Goal: Task Accomplishment & Management: Manage account settings

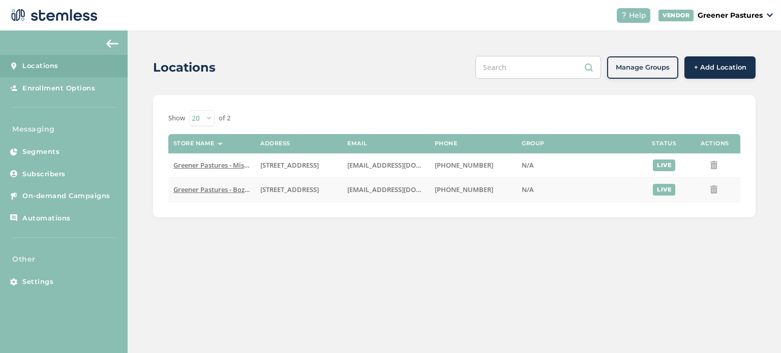
click at [225, 191] on span "Greener Pastures - Bozeman" at bounding box center [217, 189] width 89 height 9
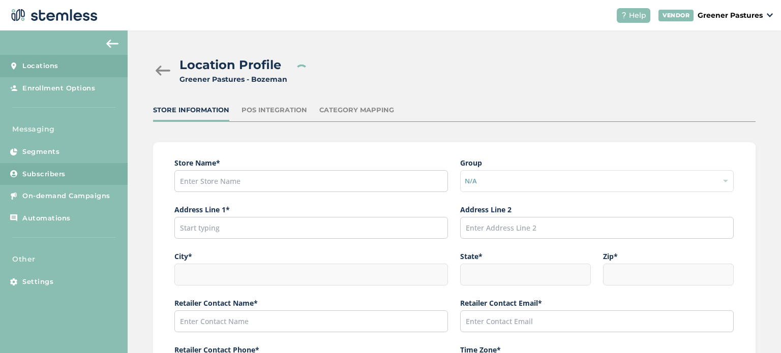
click at [43, 177] on span "Subscribers" at bounding box center [43, 174] width 43 height 10
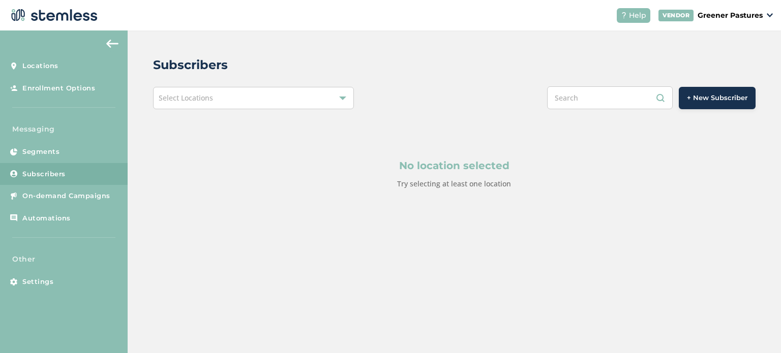
click at [295, 102] on div "Select Locations" at bounding box center [253, 98] width 201 height 22
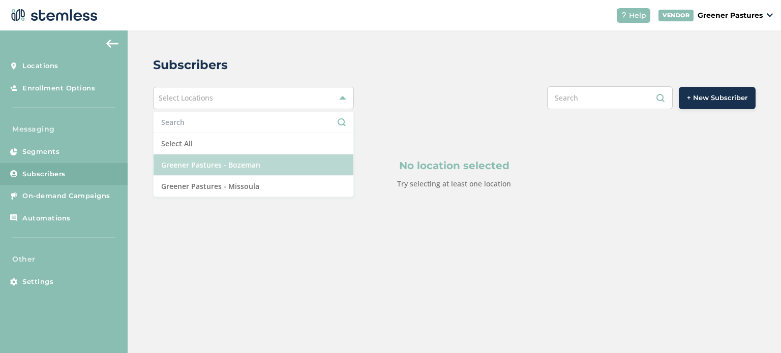
click at [260, 168] on li "Greener Pastures - Bozeman" at bounding box center [253, 164] width 200 height 21
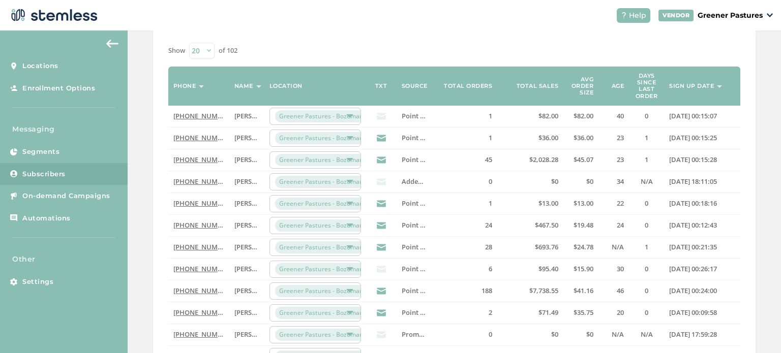
scroll to position [92, 0]
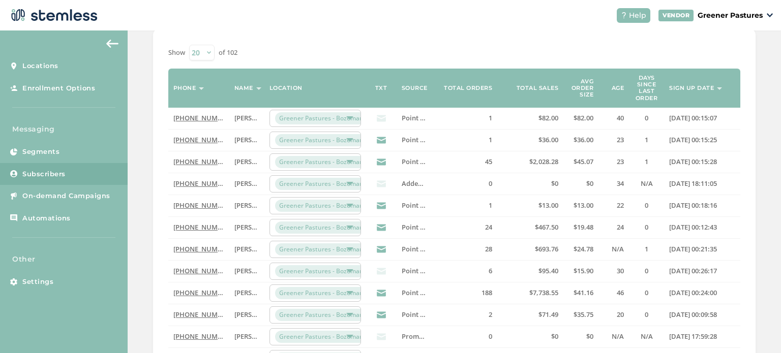
click at [379, 141] on icon at bounding box center [381, 140] width 9 height 9
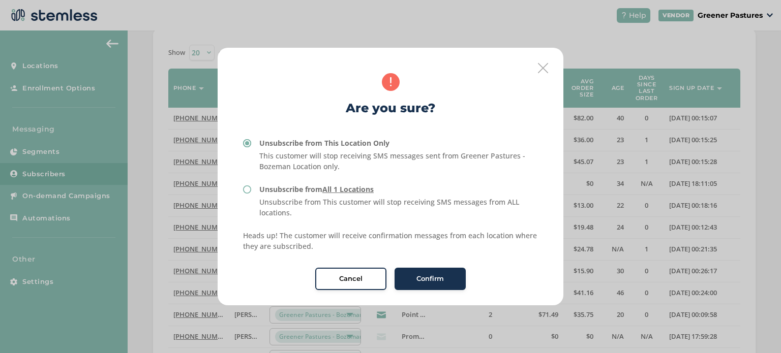
click at [541, 67] on icon at bounding box center [543, 68] width 10 height 10
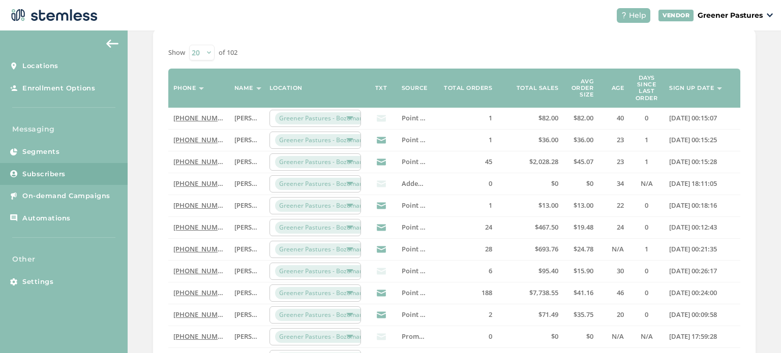
click at [382, 118] on icon at bounding box center [381, 118] width 9 height 9
click at [378, 118] on icon at bounding box center [381, 118] width 9 height 9
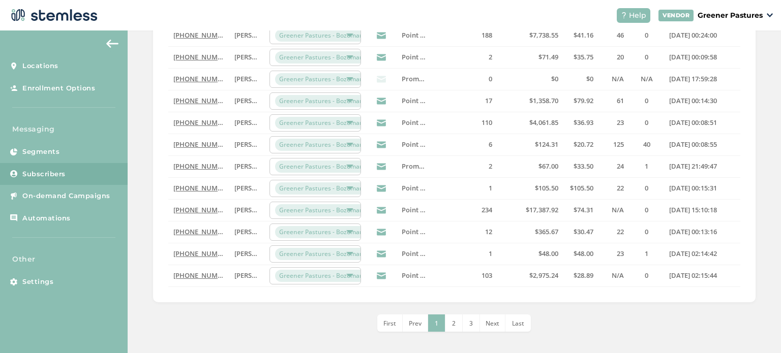
scroll to position [351, 0]
click at [449, 314] on li "2" at bounding box center [453, 322] width 17 height 17
click at [478, 318] on span "4" at bounding box center [480, 322] width 4 height 9
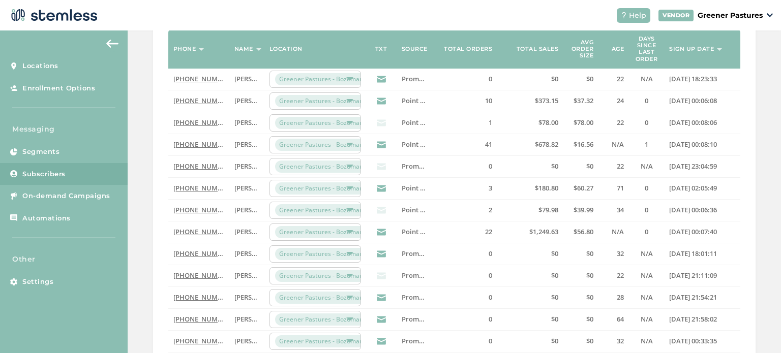
scroll to position [130, 0]
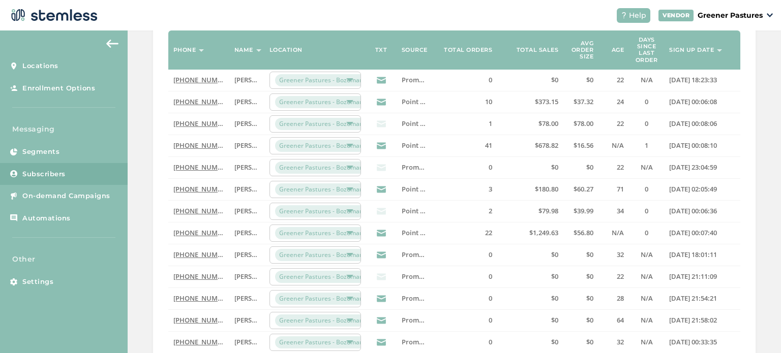
click at [109, 38] on button at bounding box center [112, 44] width 20 height 16
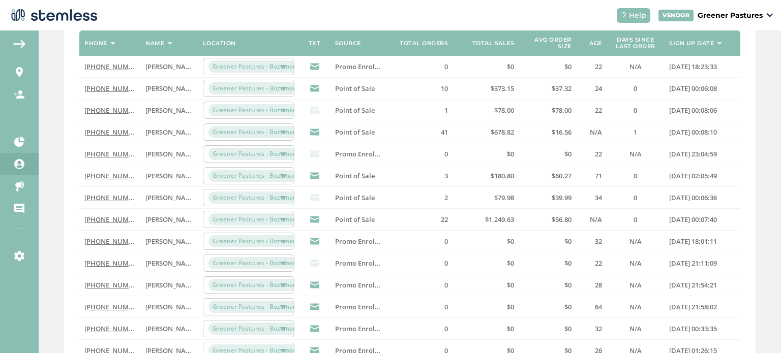
scroll to position [123, 0]
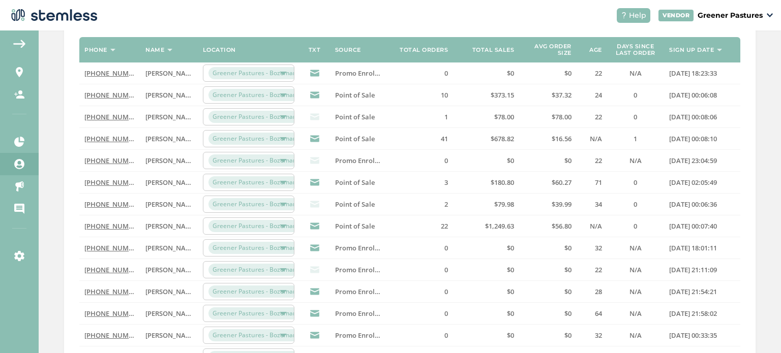
click at [739, 16] on p "Greener Pastures" at bounding box center [729, 15] width 65 height 11
click at [571, 17] on header "Help VENDOR Greener Pastures Go to Website Profile Logout" at bounding box center [390, 15] width 781 height 30
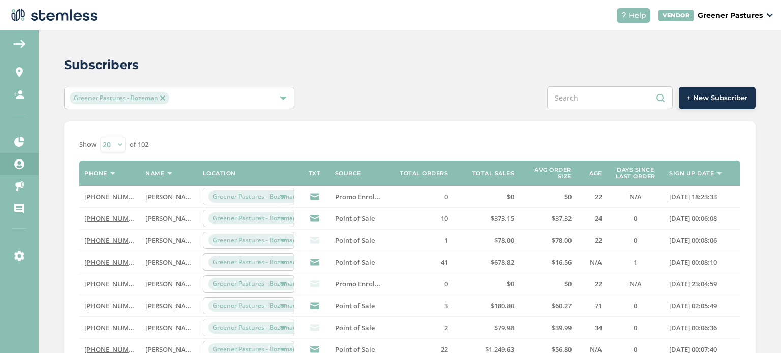
click at [166, 97] on span "Greener Pastures - Bozeman" at bounding box center [120, 98] width 100 height 12
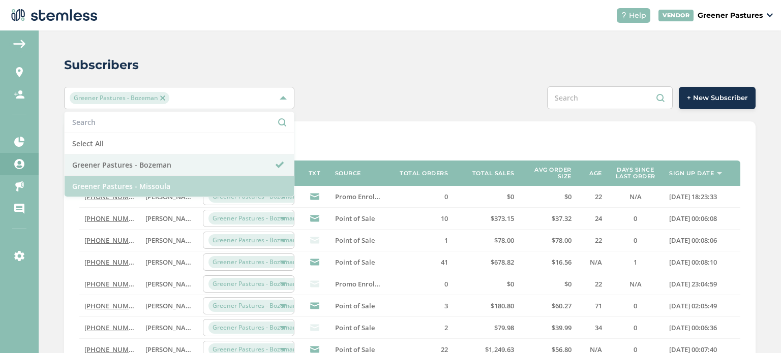
click at [149, 188] on li "Greener Pastures - Missoula" at bounding box center [179, 186] width 229 height 21
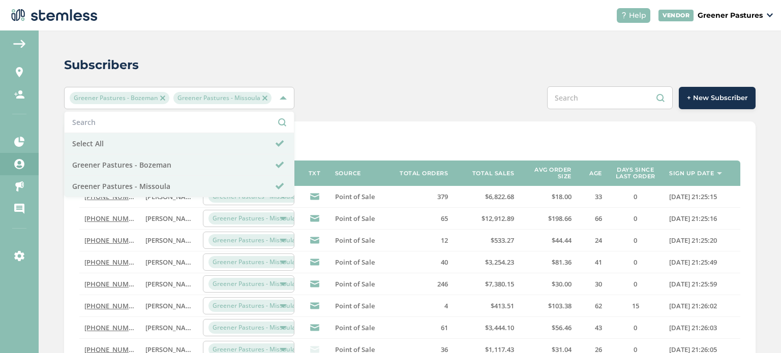
click at [162, 96] on img at bounding box center [162, 98] width 5 height 5
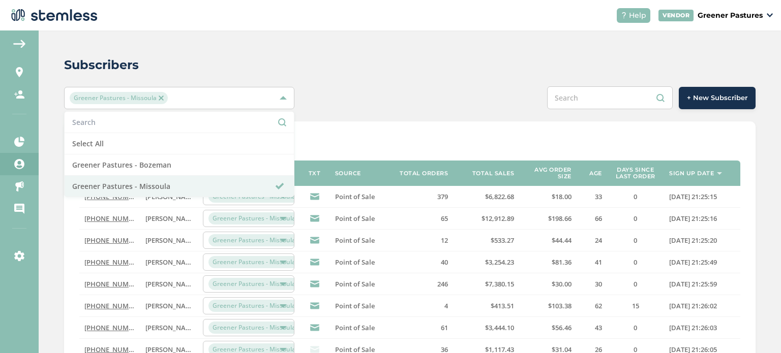
click at [236, 56] on div "Subscribers" at bounding box center [405, 65] width 683 height 18
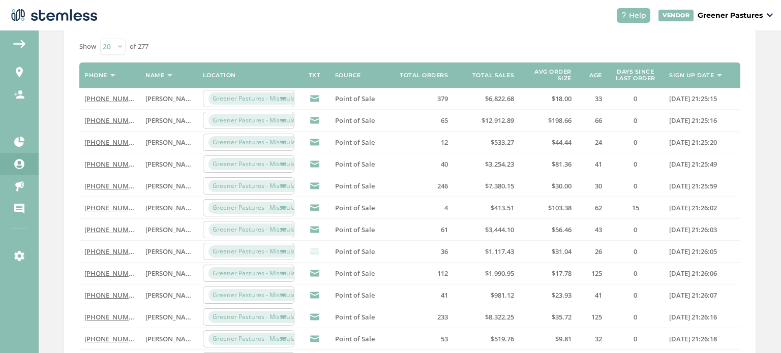
scroll to position [98, 0]
click at [500, 75] on label "Total sales" at bounding box center [493, 76] width 42 height 7
click at [102, 75] on label "Phone" at bounding box center [95, 76] width 23 height 7
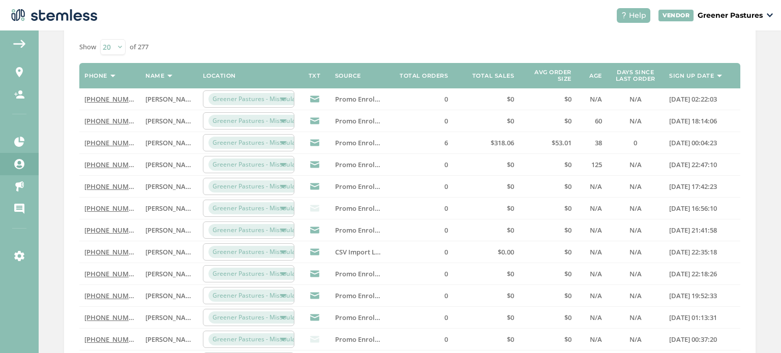
click at [102, 75] on label "Phone" at bounding box center [95, 76] width 23 height 7
click at [164, 75] on label "Name" at bounding box center [154, 76] width 19 height 7
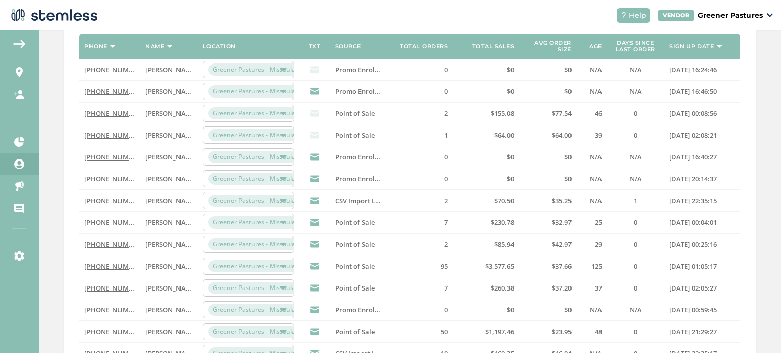
scroll to position [127, 0]
click at [685, 51] on th "Sign up date" at bounding box center [702, 46] width 76 height 25
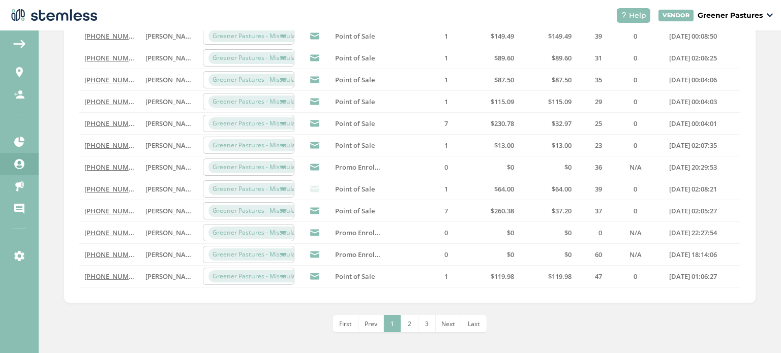
scroll to position [337, 0]
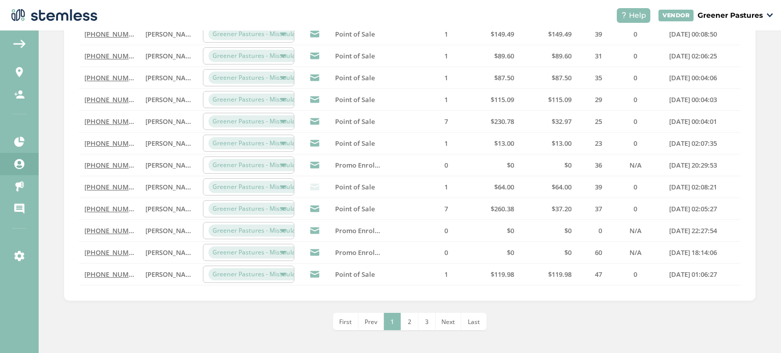
click at [423, 326] on li "3" at bounding box center [426, 321] width 17 height 17
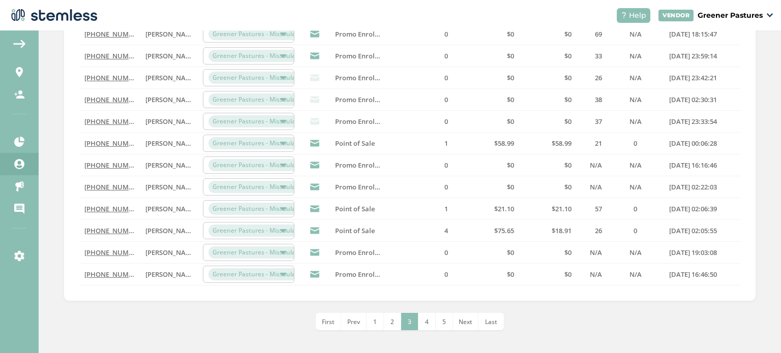
click at [442, 318] on span "5" at bounding box center [444, 322] width 4 height 9
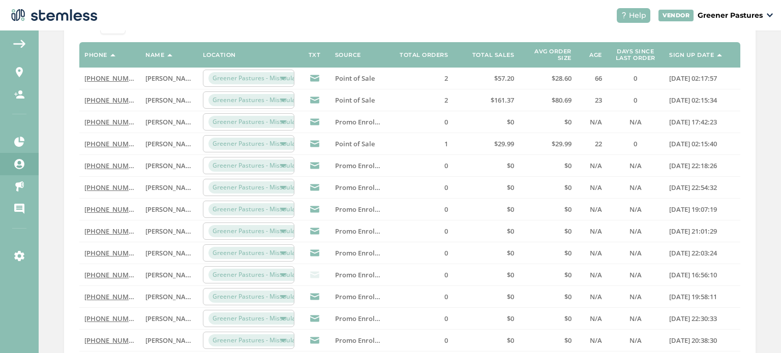
scroll to position [0, 0]
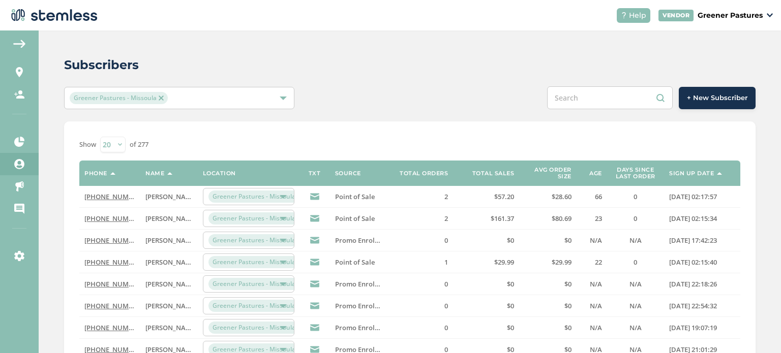
click at [163, 100] on span "Greener Pastures - Missoula" at bounding box center [119, 98] width 98 height 12
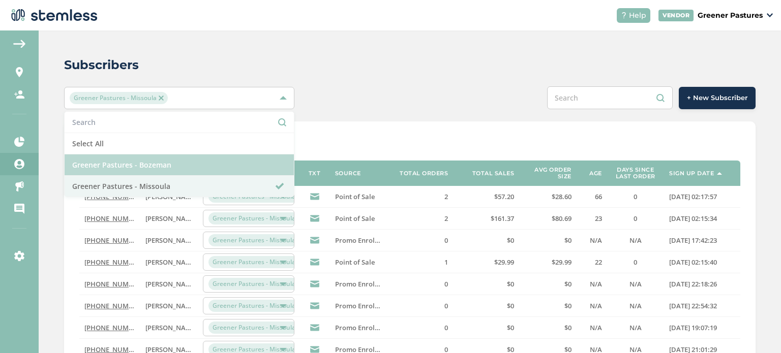
click at [145, 161] on li "Greener Pastures - Bozeman" at bounding box center [179, 164] width 229 height 21
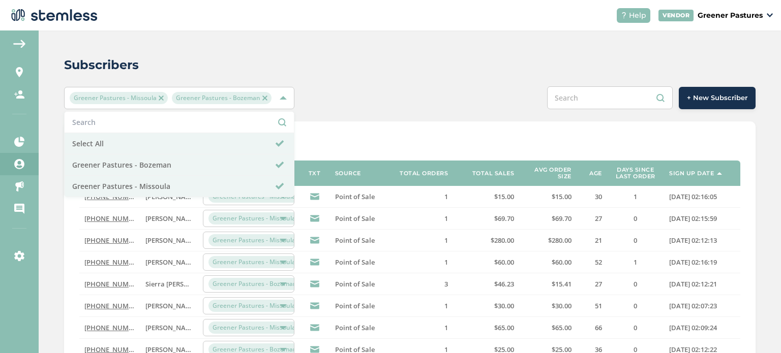
click at [159, 96] on img at bounding box center [161, 98] width 5 height 5
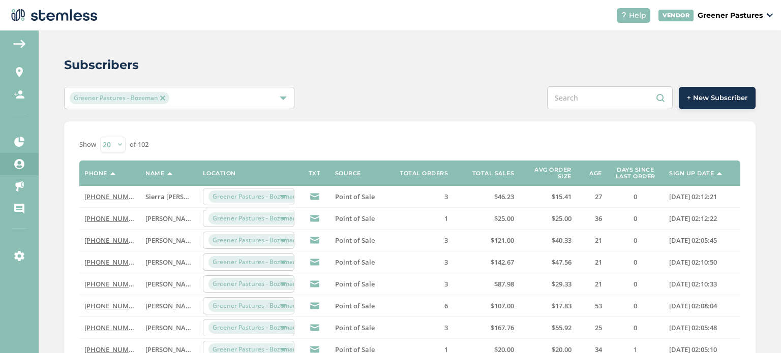
click at [696, 172] on label "Sign up date" at bounding box center [691, 173] width 45 height 7
click at [689, 174] on label "Sign up date" at bounding box center [691, 173] width 45 height 7
click at [160, 93] on span "Greener Pastures - Bozeman" at bounding box center [120, 98] width 100 height 12
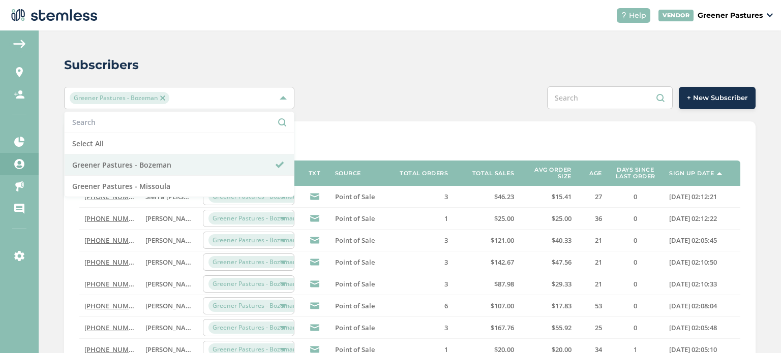
click at [157, 97] on span "Greener Pastures - Bozeman" at bounding box center [120, 98] width 100 height 12
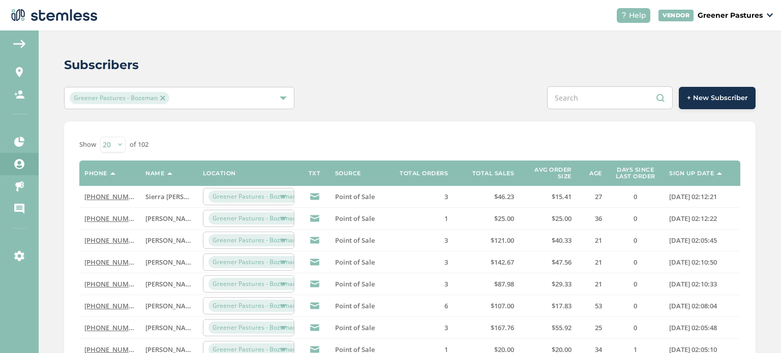
click at [160, 96] on img at bounding box center [162, 98] width 5 height 5
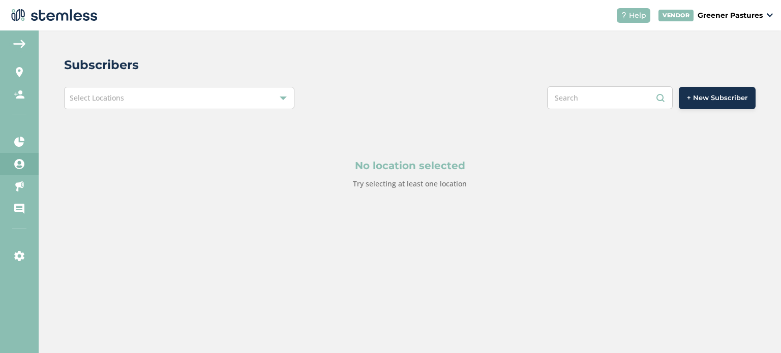
click at [160, 96] on div "Select Locations" at bounding box center [179, 98] width 230 height 22
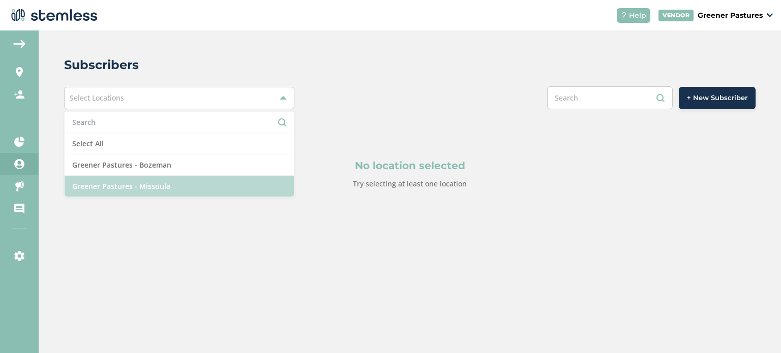
click at [143, 180] on li "Greener Pastures - Missoula" at bounding box center [179, 186] width 229 height 21
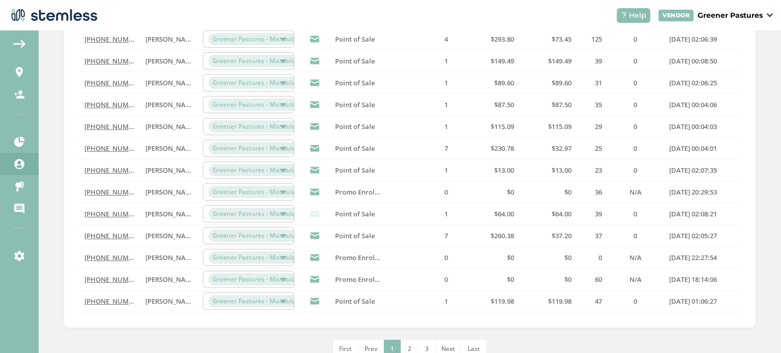
scroll to position [337, 0]
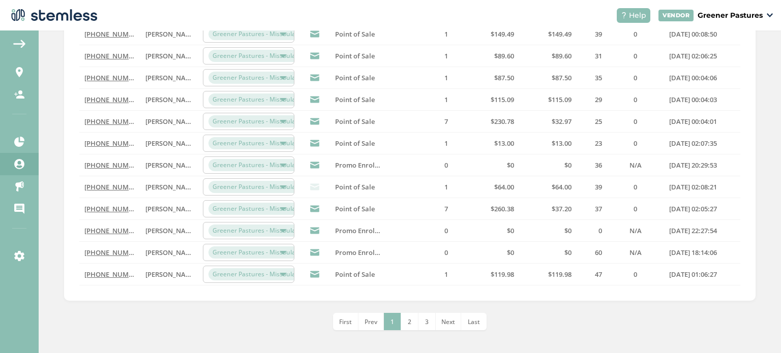
click at [428, 316] on li "3" at bounding box center [426, 321] width 17 height 17
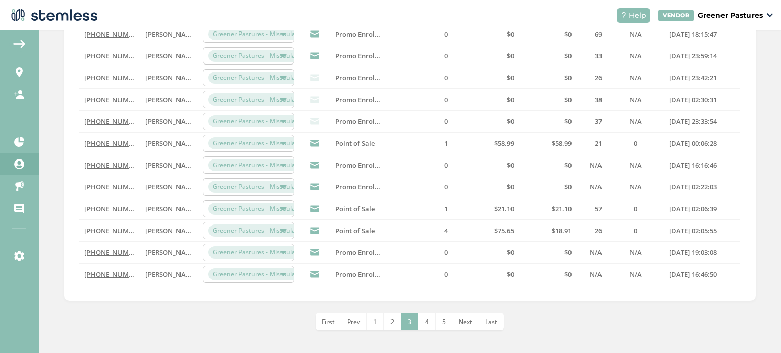
click at [368, 318] on li "1" at bounding box center [374, 321] width 17 height 17
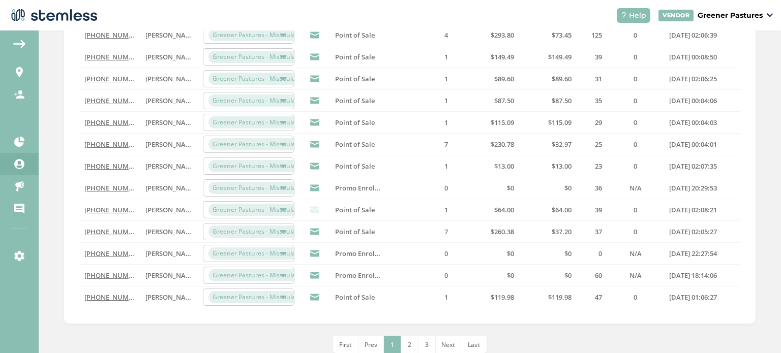
scroll to position [324, 0]
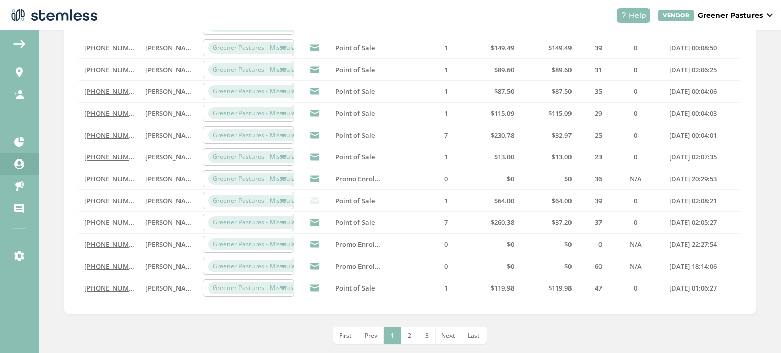
click at [418, 331] on li "3" at bounding box center [426, 335] width 17 height 17
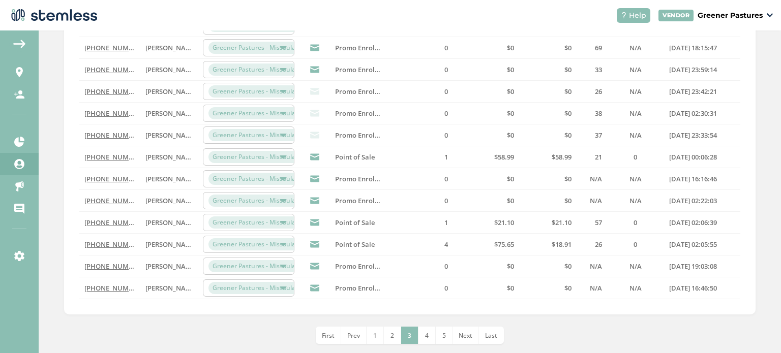
click at [439, 335] on li "5" at bounding box center [444, 335] width 17 height 17
click at [439, 335] on li "7" at bounding box center [444, 335] width 17 height 17
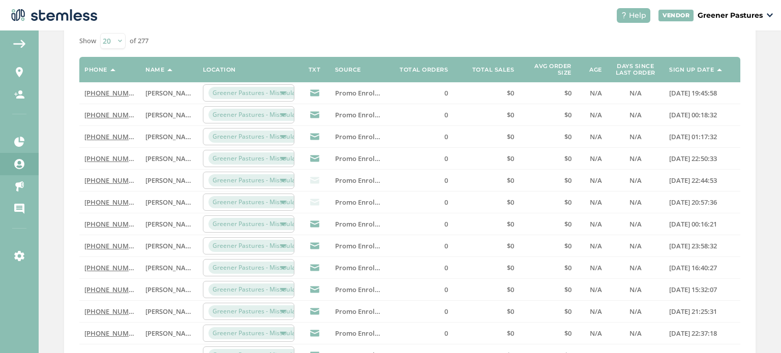
scroll to position [0, 0]
